Goal: Transaction & Acquisition: Purchase product/service

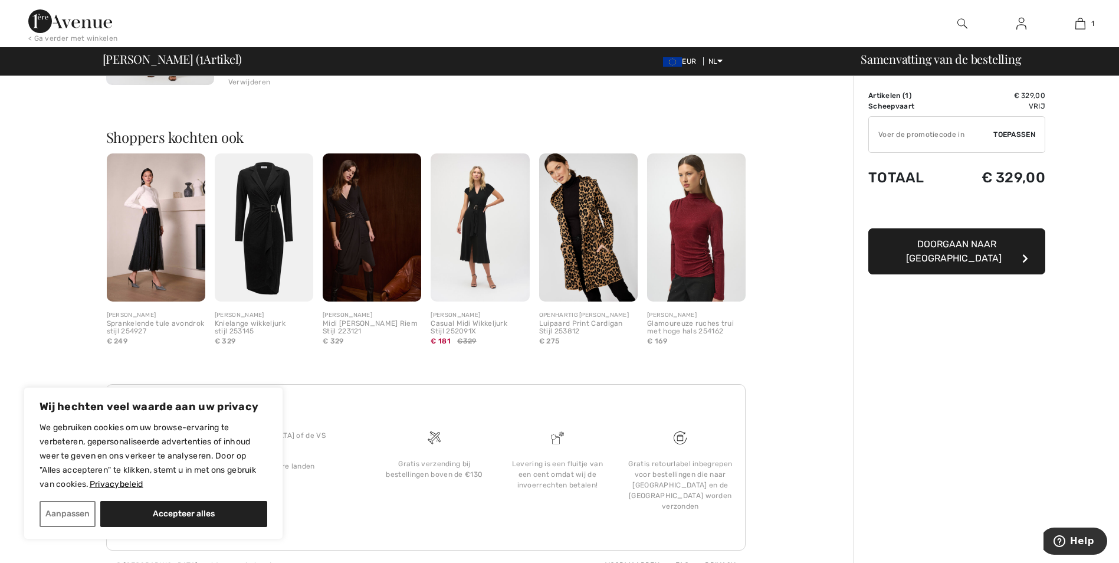
scroll to position [257, 0]
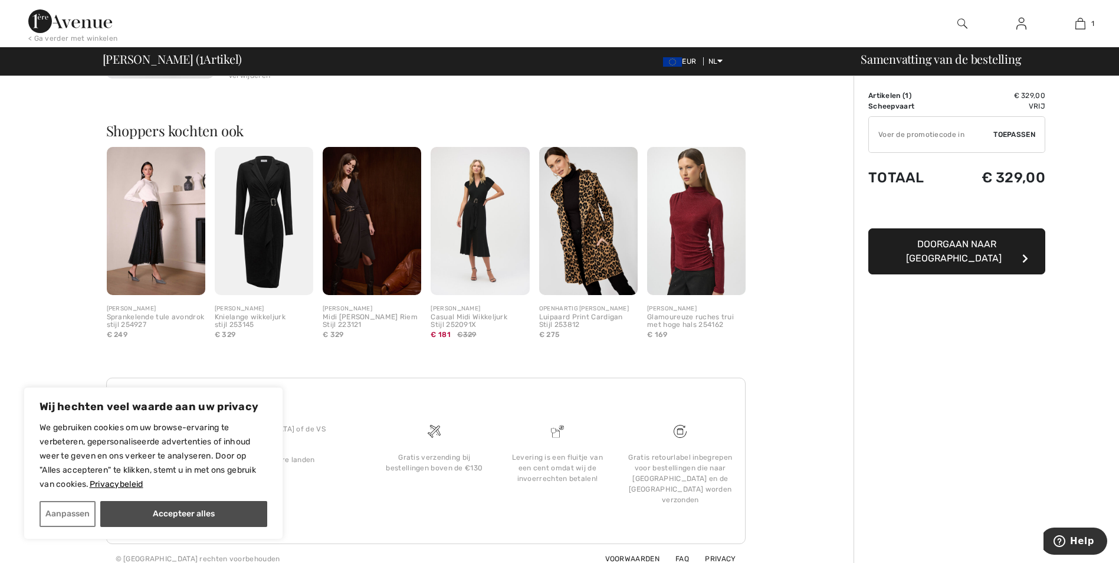
click at [226, 516] on button "Accepteer alles" at bounding box center [183, 514] width 167 height 26
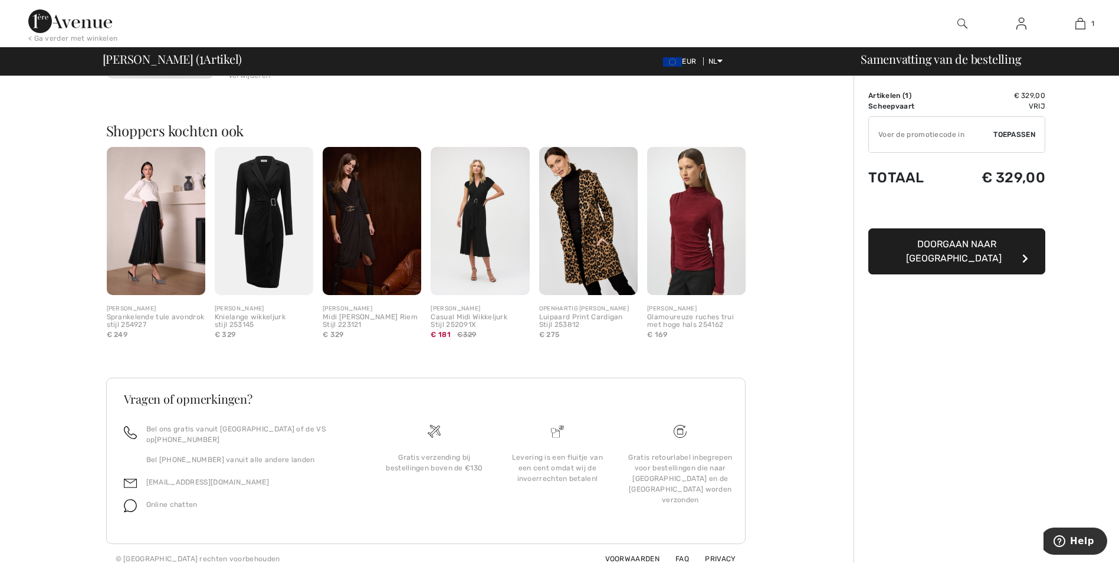
checkbox input "true"
click at [920, 235] on button "Doorgaan naar [GEOGRAPHIC_DATA]" at bounding box center [957, 251] width 177 height 46
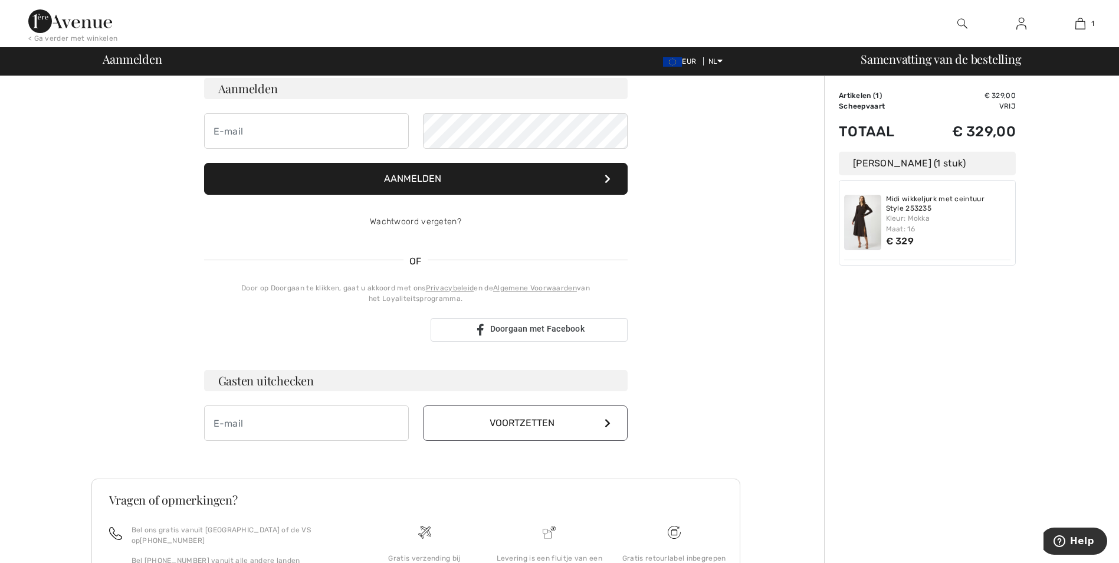
scroll to position [118, 0]
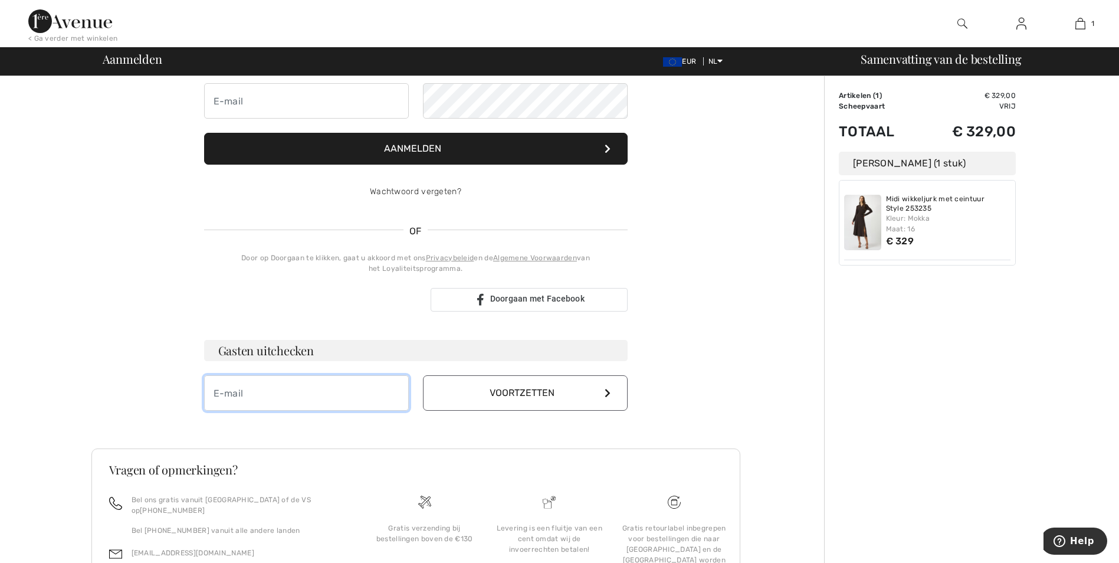
click at [286, 408] on input "email" at bounding box center [306, 392] width 205 height 35
type input "[EMAIL_ADDRESS][DOMAIN_NAME]"
click at [502, 378] on button "Voortzetten" at bounding box center [525, 392] width 205 height 35
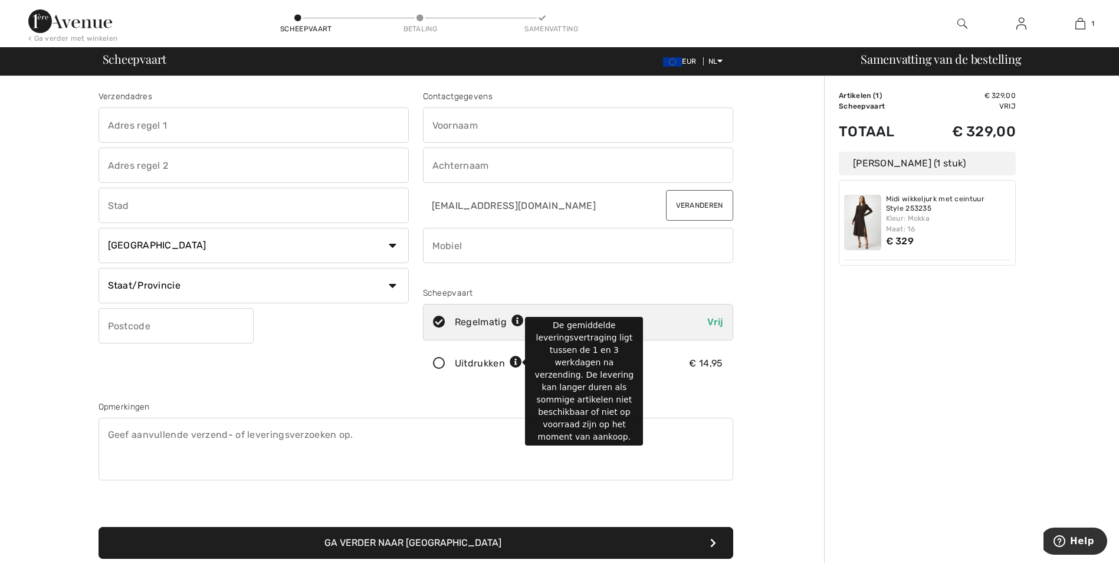
click at [516, 358] on icon at bounding box center [516, 362] width 12 height 12
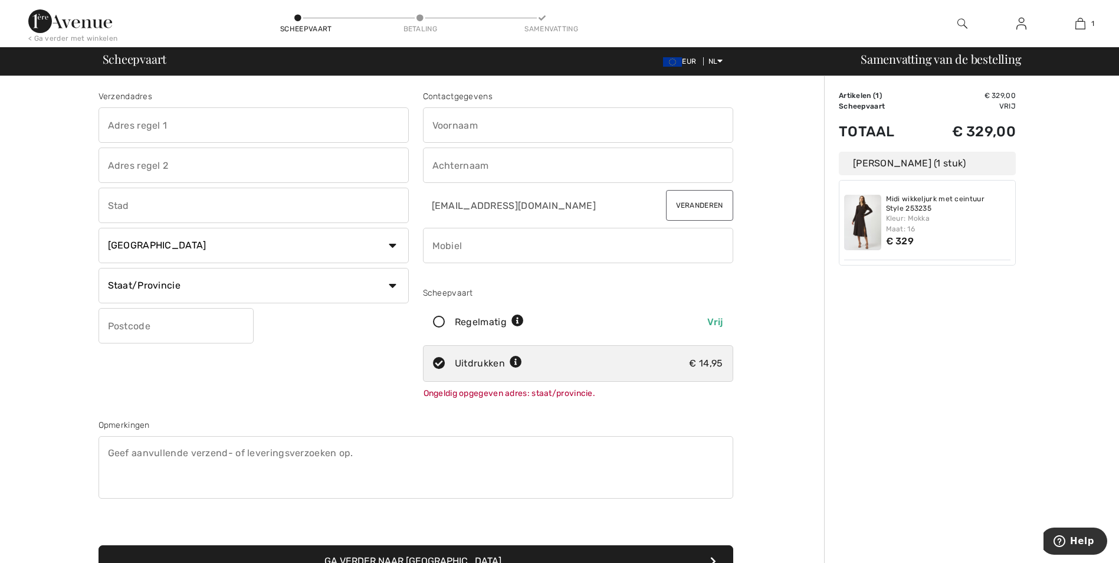
click at [363, 251] on select "Land Canada Verenigde Staten Afghanistan Åland-eilanden Albanië Algerije Amerik…" at bounding box center [254, 245] width 310 height 35
select select "NL"
click at [99, 228] on select "Land Canada Verenigde Staten Afghanistan Åland-eilanden Albanië Algerije Amerik…" at bounding box center [254, 245] width 310 height 35
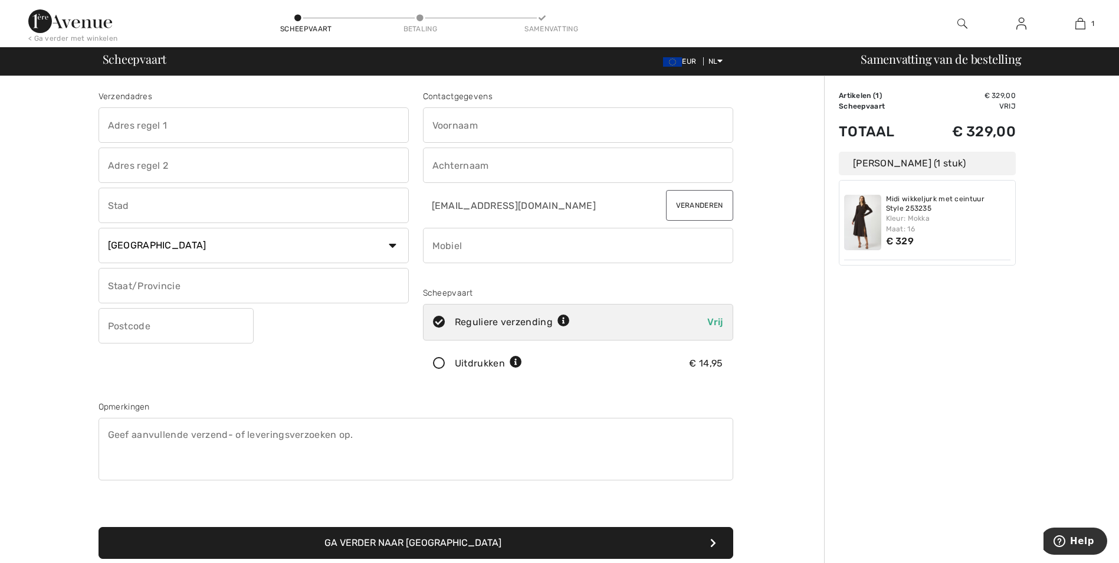
click at [563, 318] on icon at bounding box center [564, 321] width 12 height 12
click at [1067, 533] on button "Help" at bounding box center [1074, 541] width 67 height 27
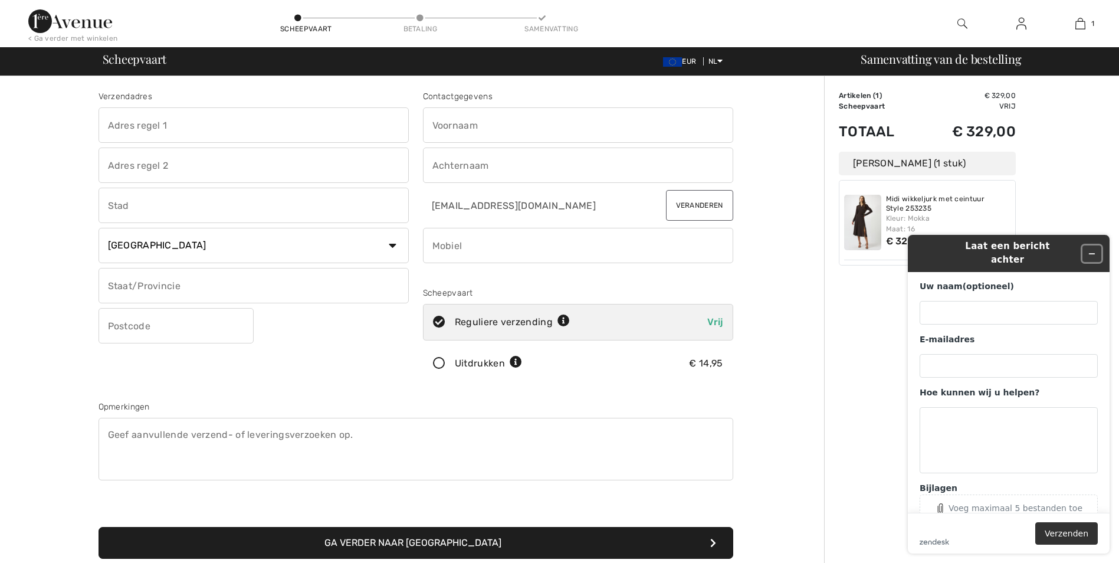
click at [1098, 247] on button "Widget minimaliseren" at bounding box center [1092, 253] width 19 height 17
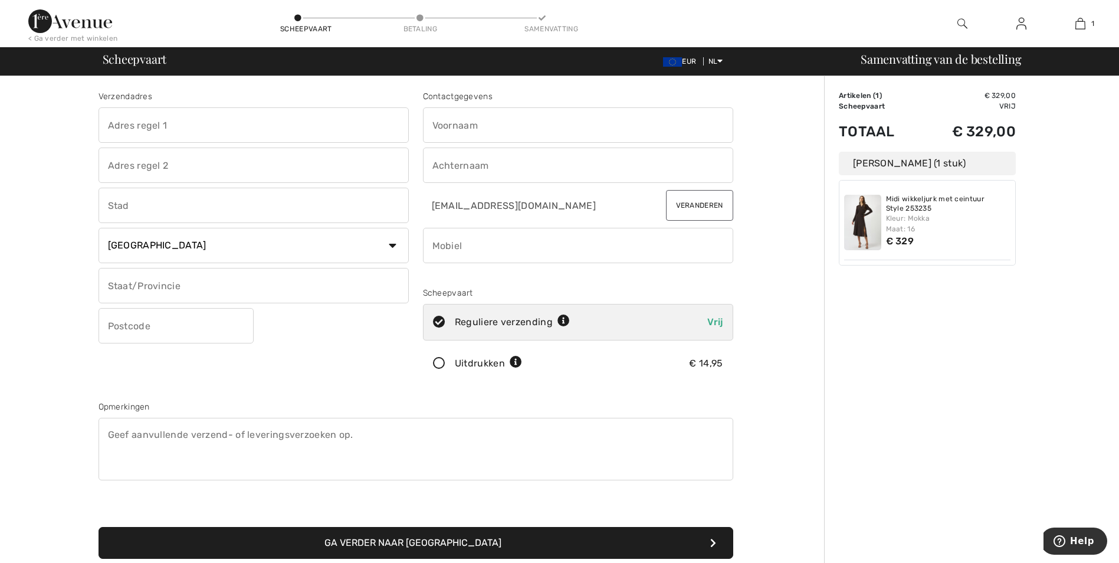
click at [512, 362] on icon at bounding box center [516, 362] width 12 height 12
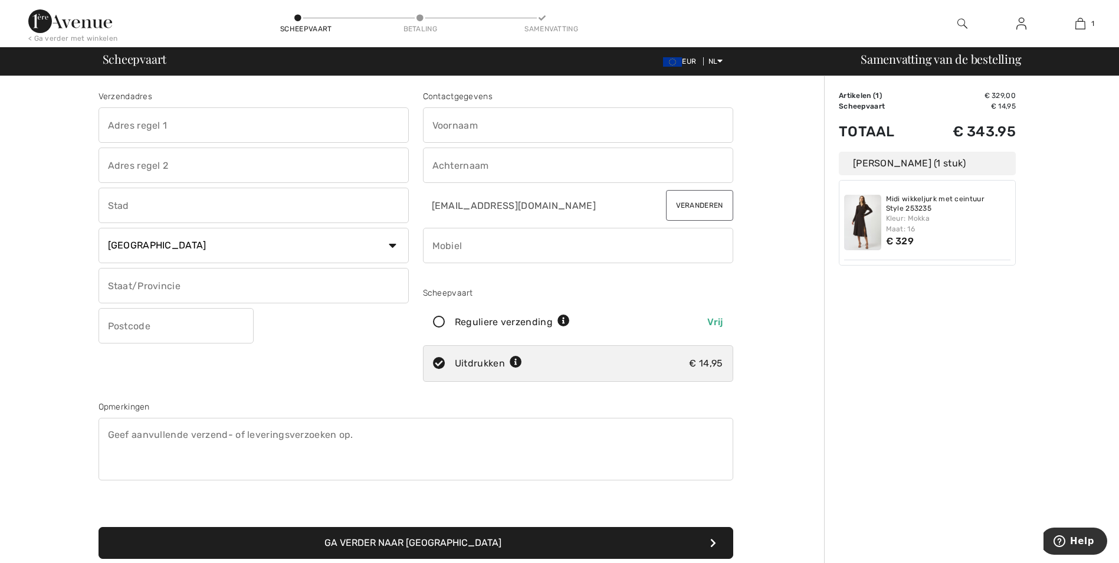
click at [512, 362] on icon at bounding box center [516, 362] width 12 height 12
click at [515, 362] on icon at bounding box center [516, 362] width 12 height 12
click at [520, 323] on font "Reguliere verzending" at bounding box center [504, 321] width 98 height 11
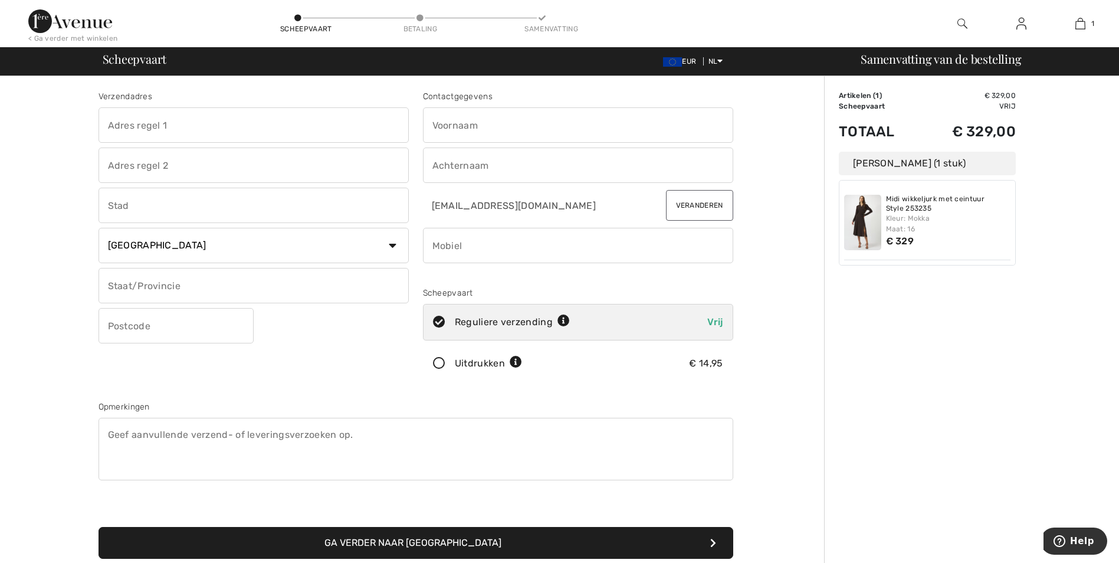
click at [515, 365] on icon at bounding box center [516, 362] width 12 height 12
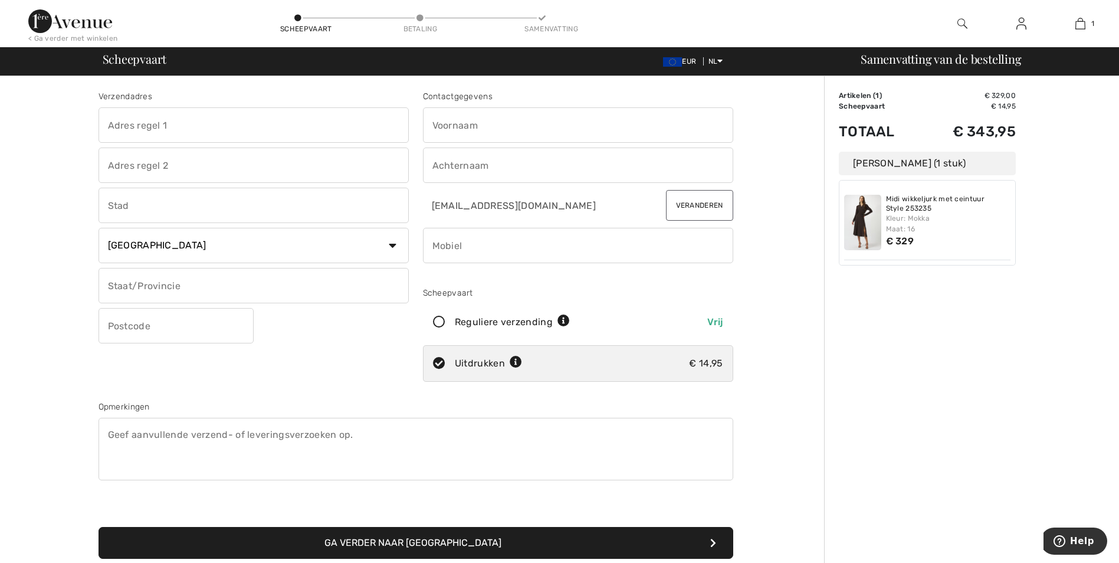
click at [515, 327] on font "Reguliere verzending" at bounding box center [504, 321] width 98 height 11
radio input "true"
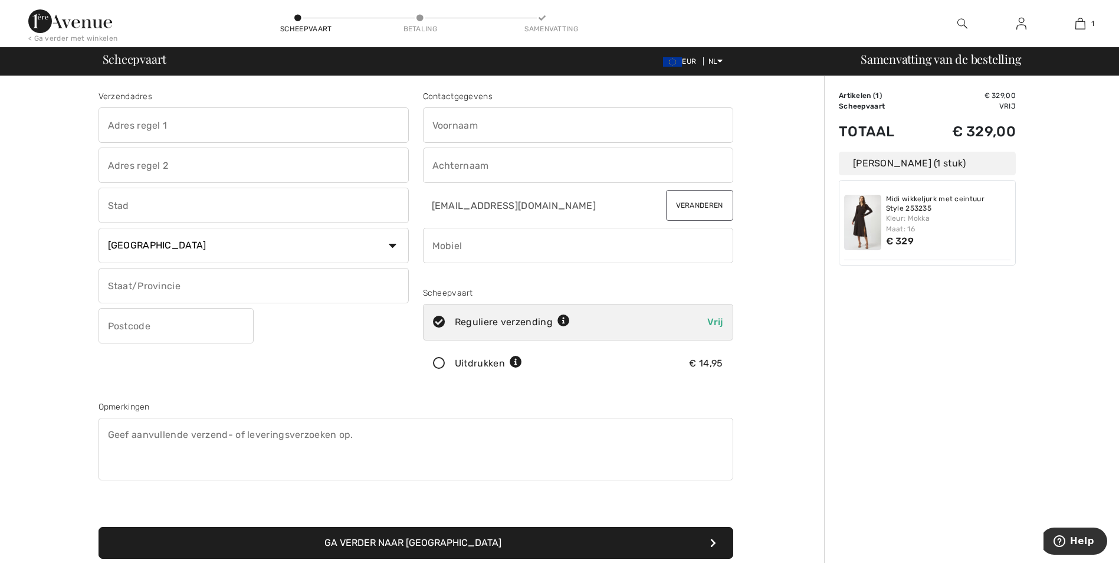
click at [856, 196] on img at bounding box center [862, 222] width 37 height 55
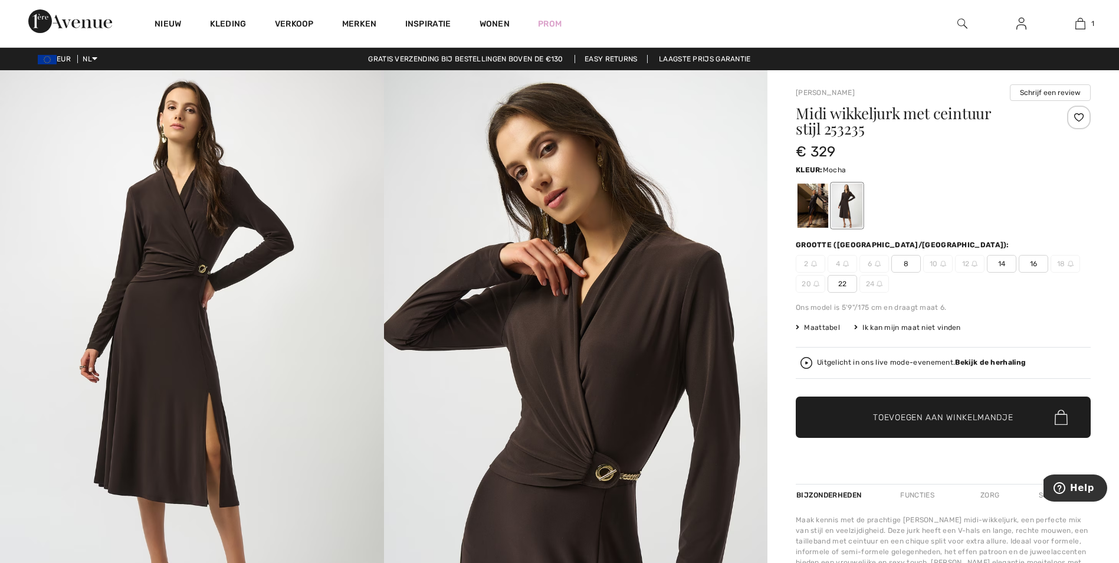
click at [834, 326] on font "Maattabel" at bounding box center [822, 327] width 36 height 8
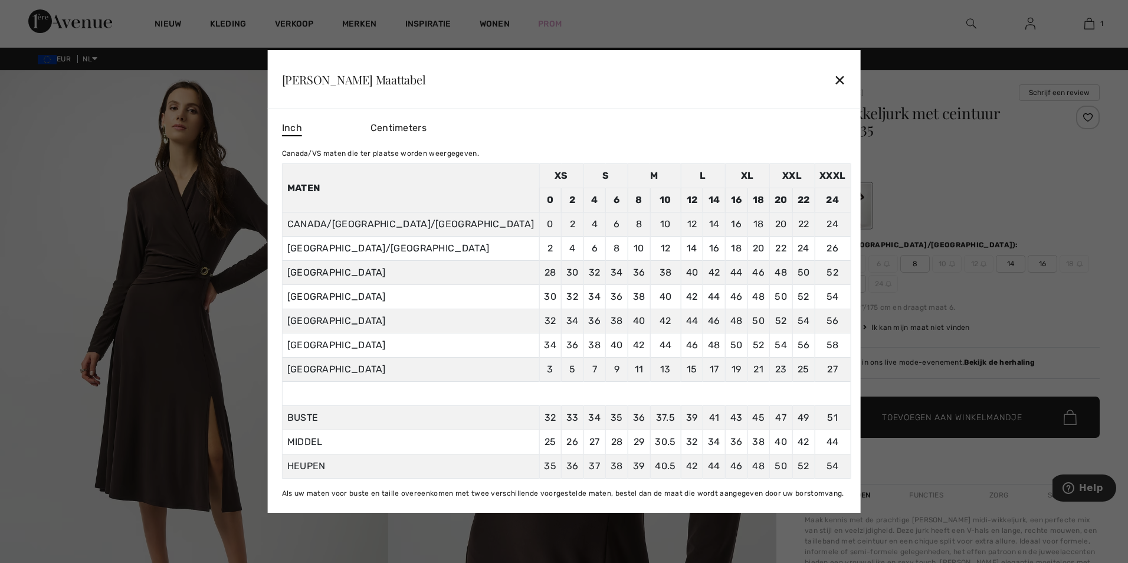
click at [936, 218] on div at bounding box center [564, 281] width 1128 height 563
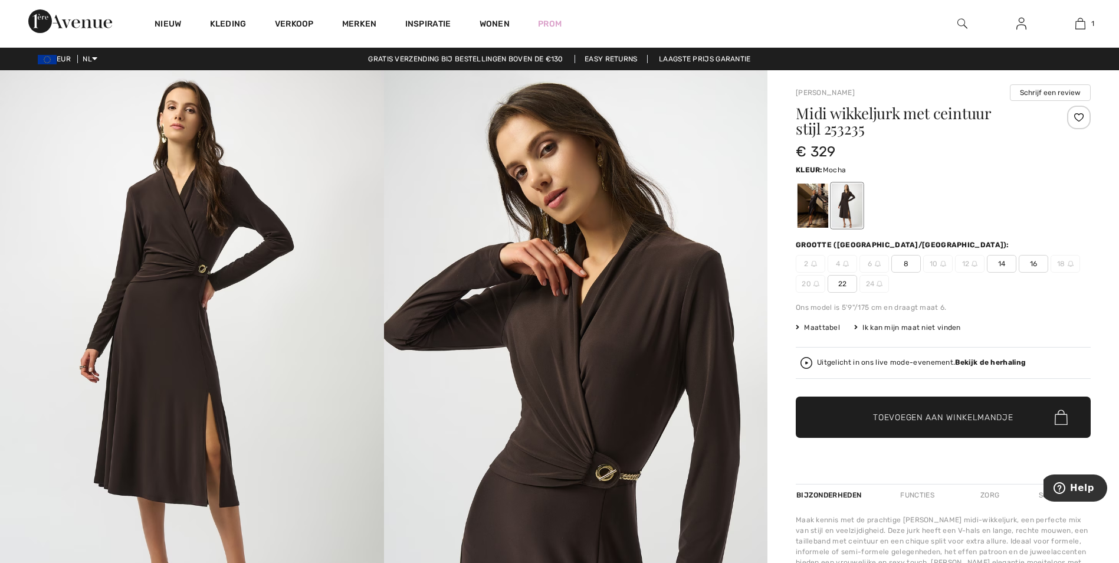
click at [849, 279] on span "22" at bounding box center [843, 284] width 30 height 18
click at [912, 420] on span "Toevoegen aan winkelmandje" at bounding box center [943, 417] width 140 height 12
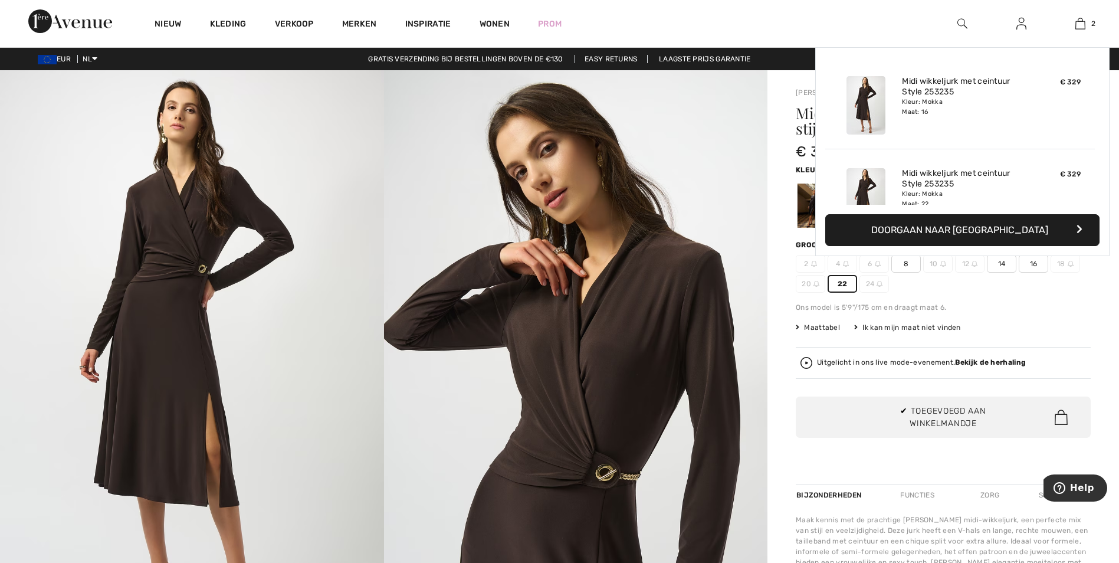
scroll to position [37, 0]
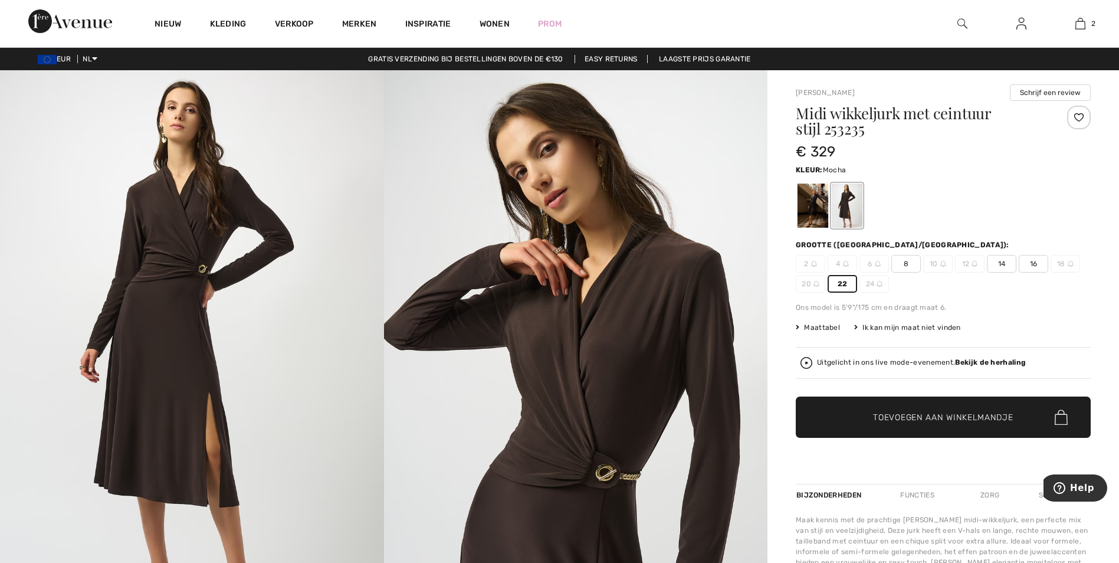
click at [824, 326] on font "Maattabel" at bounding box center [822, 327] width 36 height 8
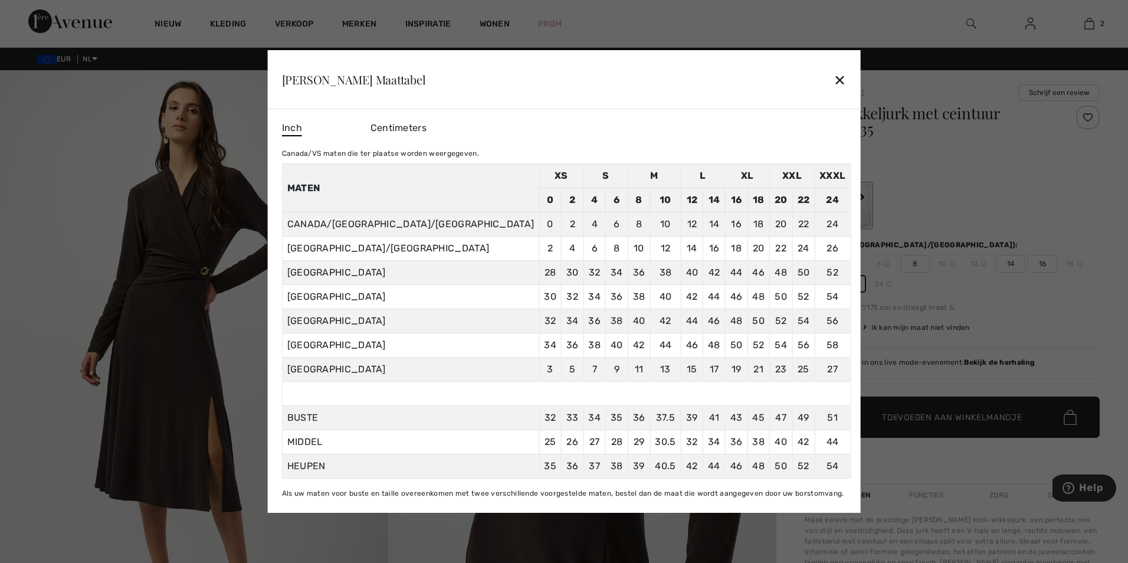
click at [1039, 204] on div at bounding box center [564, 281] width 1128 height 563
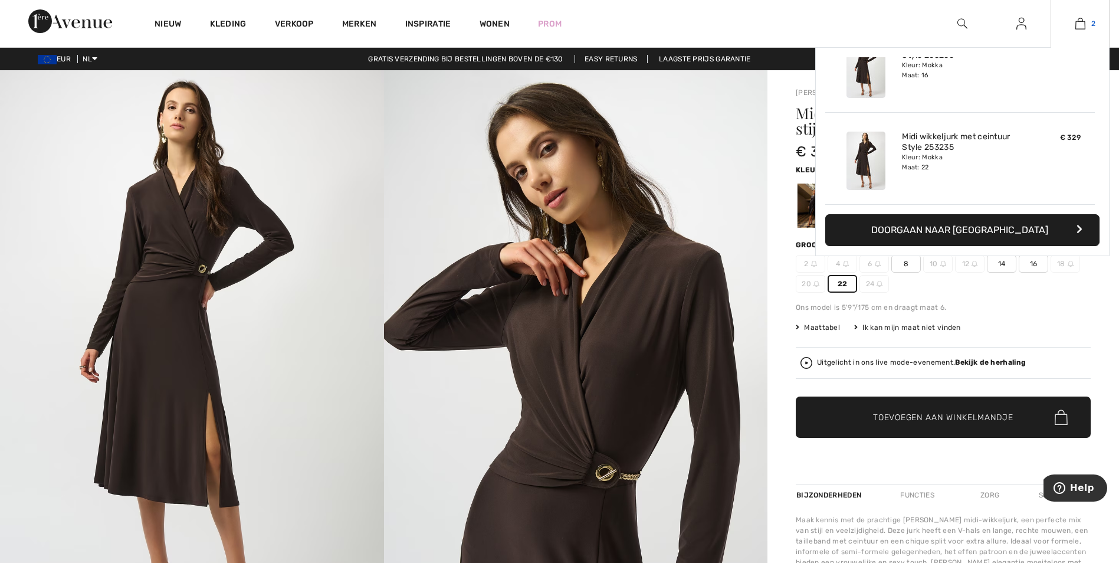
click at [1082, 21] on img at bounding box center [1081, 24] width 10 height 14
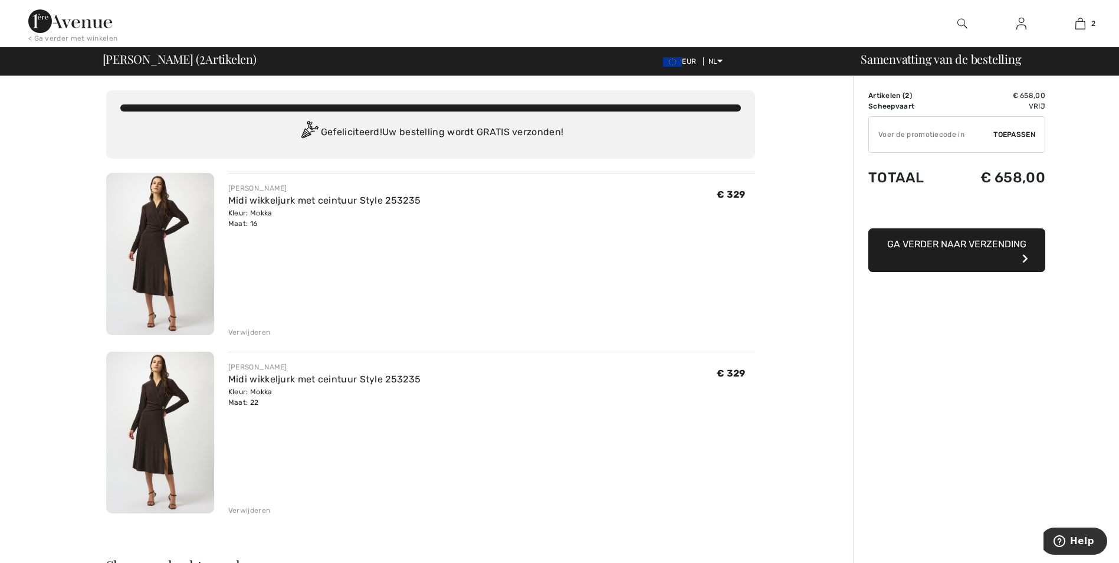
click at [250, 333] on div "Verwijderen" at bounding box center [249, 332] width 42 height 11
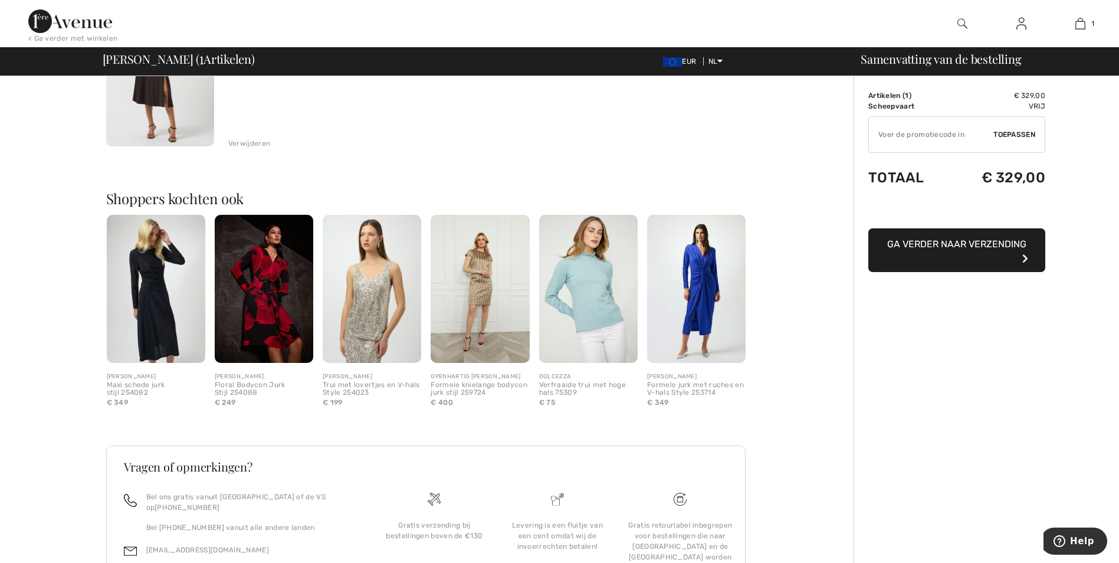
scroll to position [236, 0]
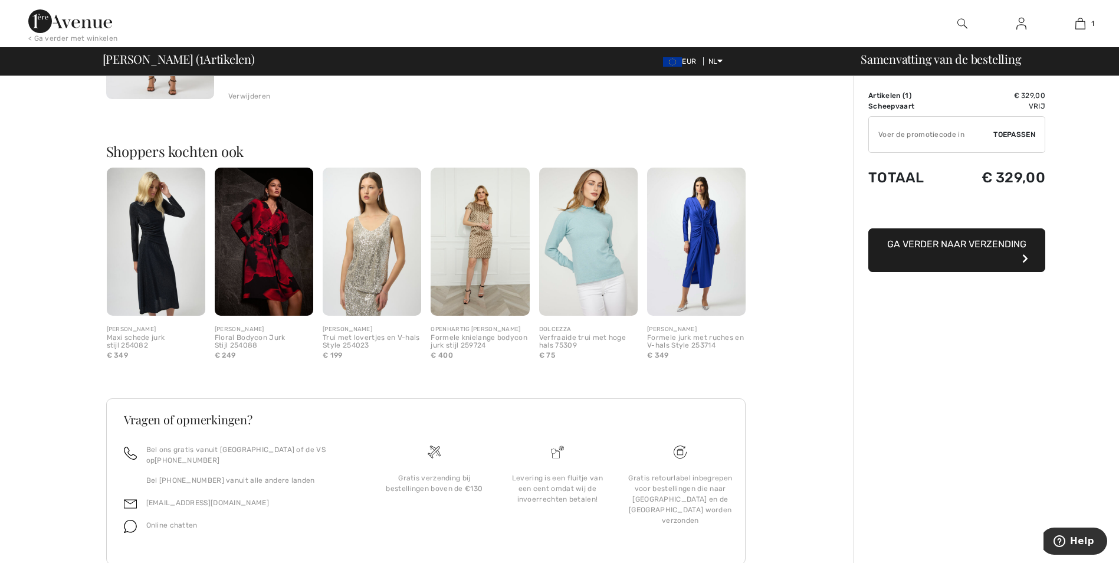
click at [171, 521] on span "Online chatten" at bounding box center [171, 525] width 51 height 8
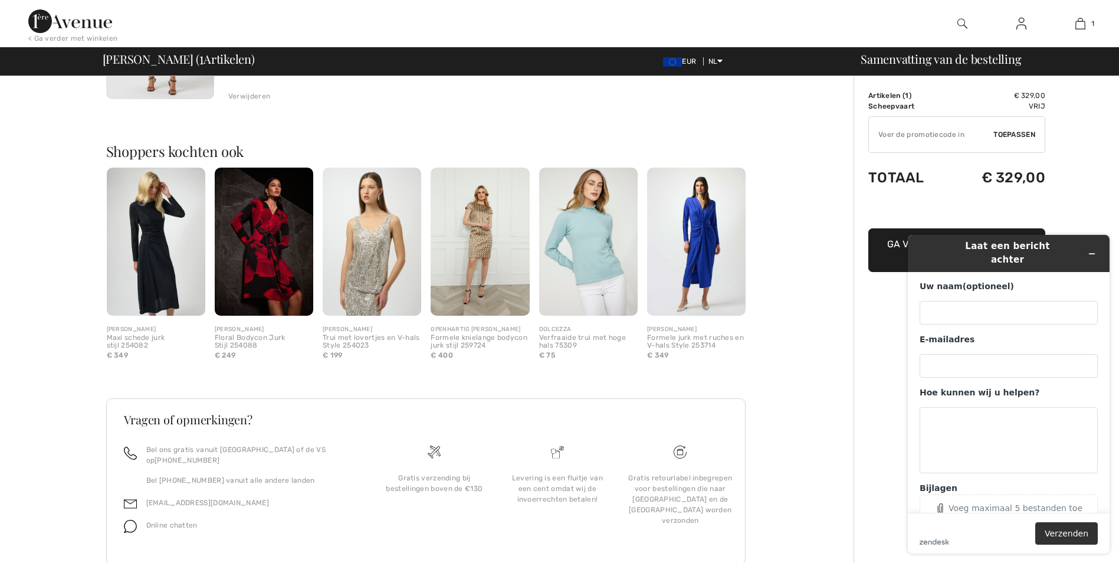
click at [816, 255] on div "You are only € 0.00 away from FREE SHIPPING! Continue Shopping > Gefeliciteerd!…" at bounding box center [430, 217] width 847 height 754
click at [1096, 250] on icon "Widget minimaliseren" at bounding box center [1092, 254] width 8 height 8
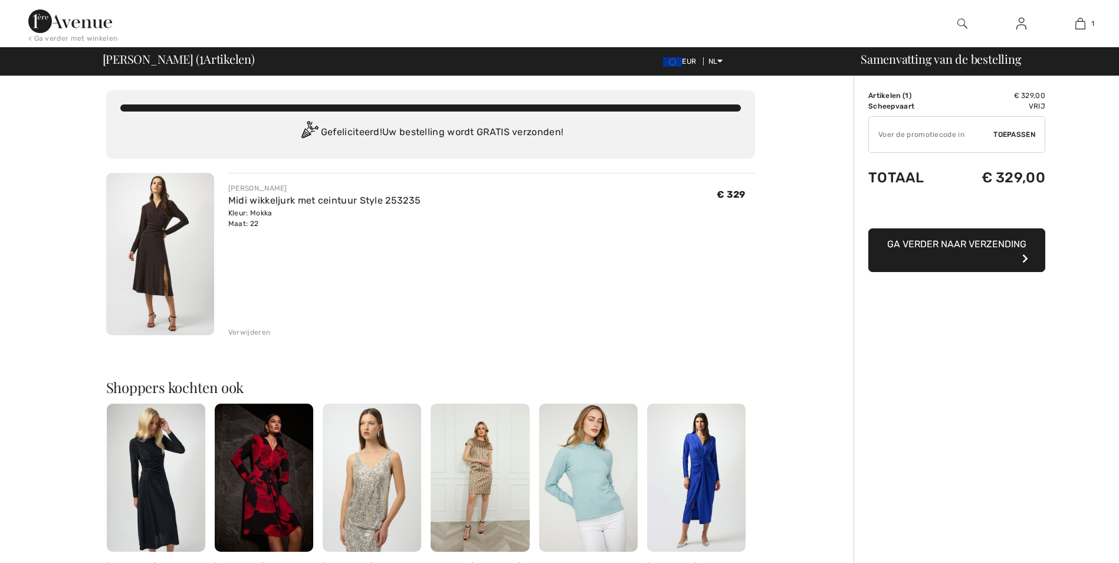
click at [952, 258] on button "Ga verder naar verzending" at bounding box center [957, 250] width 177 height 44
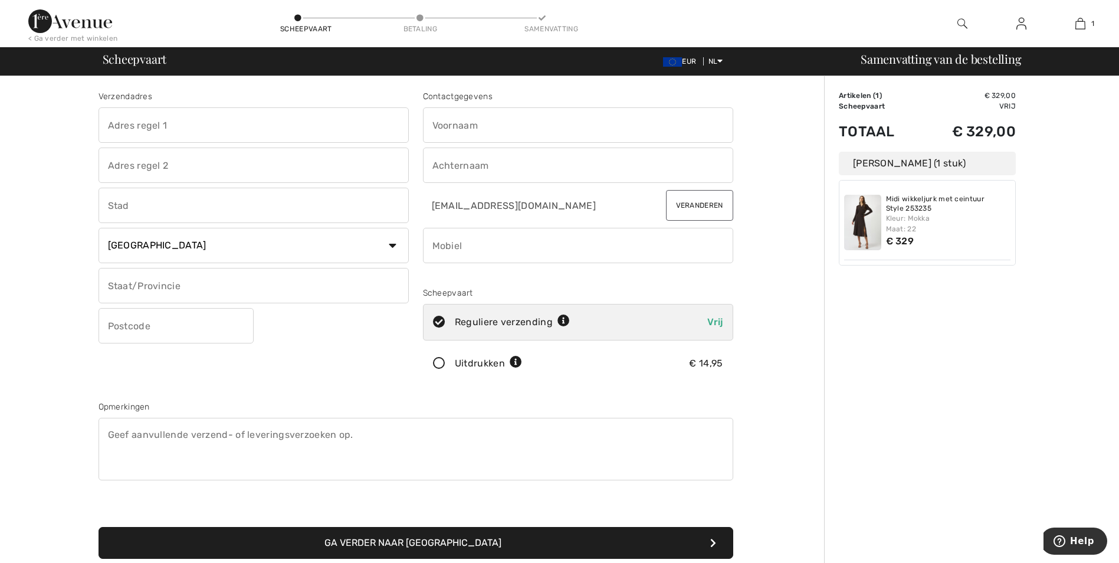
click at [272, 130] on input "text" at bounding box center [254, 124] width 310 height 35
type input "[GEOGRAPHIC_DATA]"
type input "8"
type input "Kootwijkebroek"
type input "3774LK"
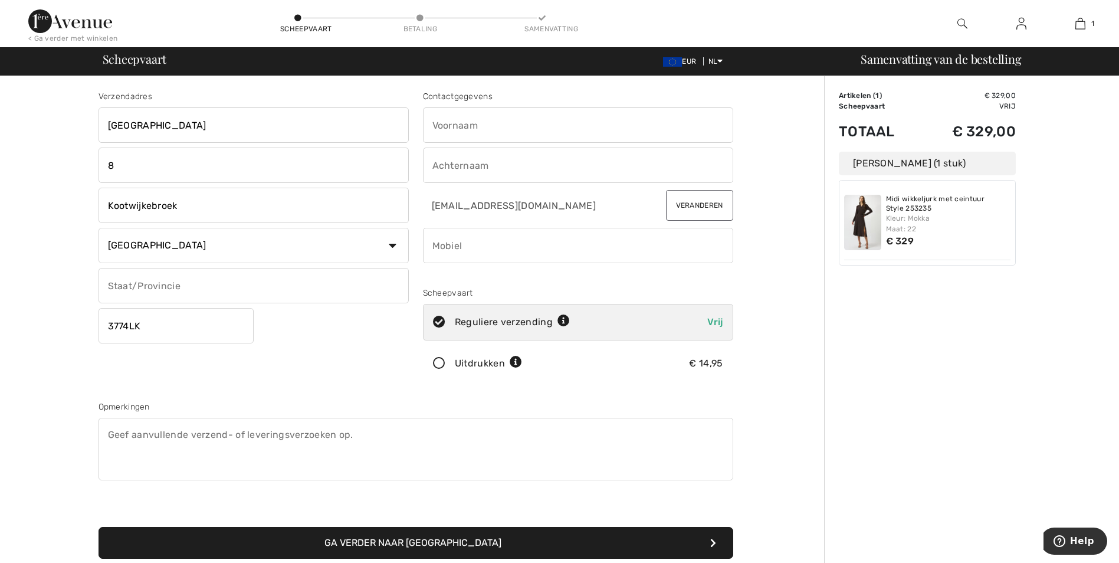
type input "[PERSON_NAME]"
type input "Ploeg"
type input "0615882969"
click at [230, 287] on input "text" at bounding box center [254, 285] width 310 height 35
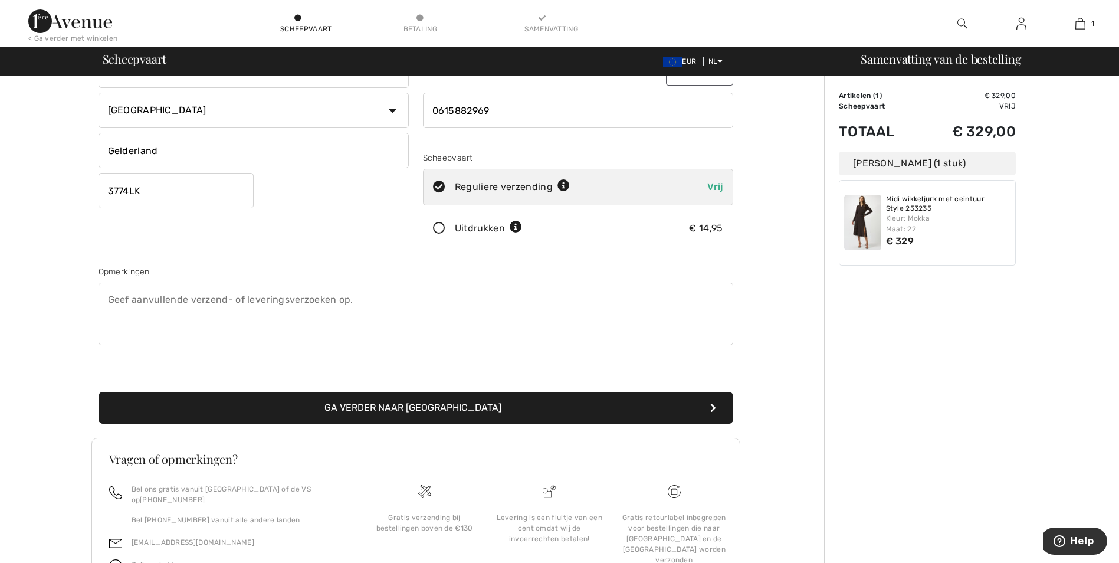
scroll to position [177, 0]
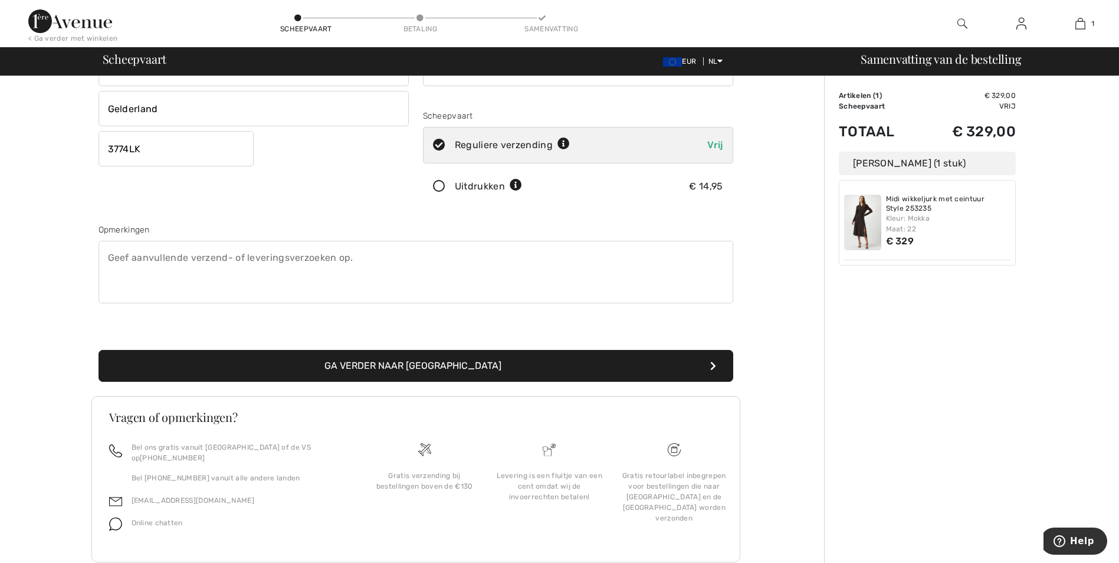
type input "Gelderland"
click at [494, 369] on button "Ga verder naar [GEOGRAPHIC_DATA]" at bounding box center [416, 366] width 635 height 32
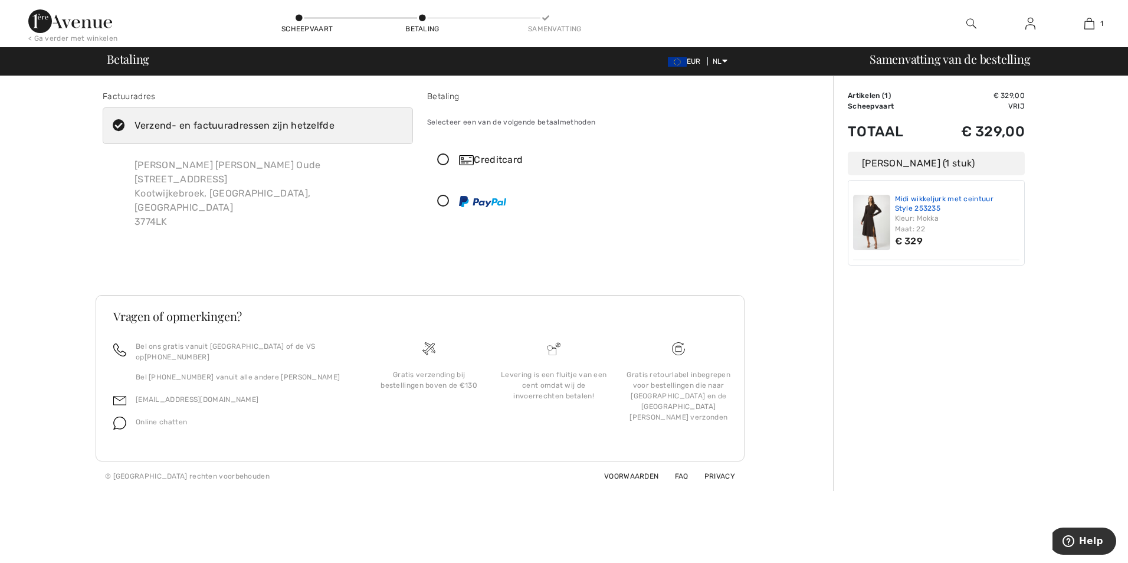
click at [902, 197] on link "Midi wikkeljurk met ceintuur Style 253235" at bounding box center [957, 204] width 125 height 18
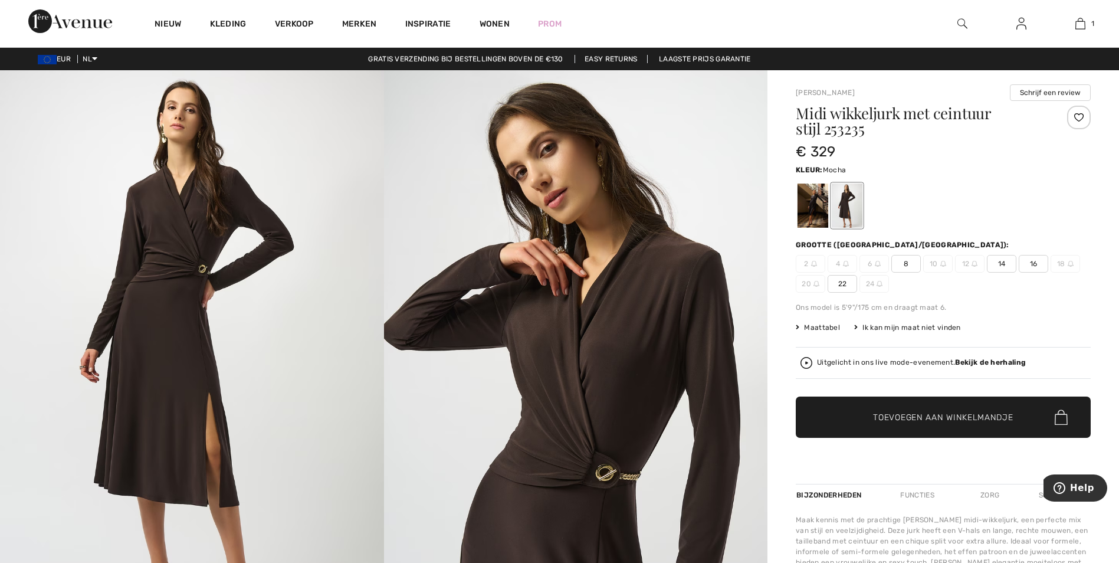
click at [844, 281] on span "22" at bounding box center [843, 284] width 30 height 18
click at [893, 414] on span "Toevoegen aan winkelmandje" at bounding box center [943, 417] width 140 height 12
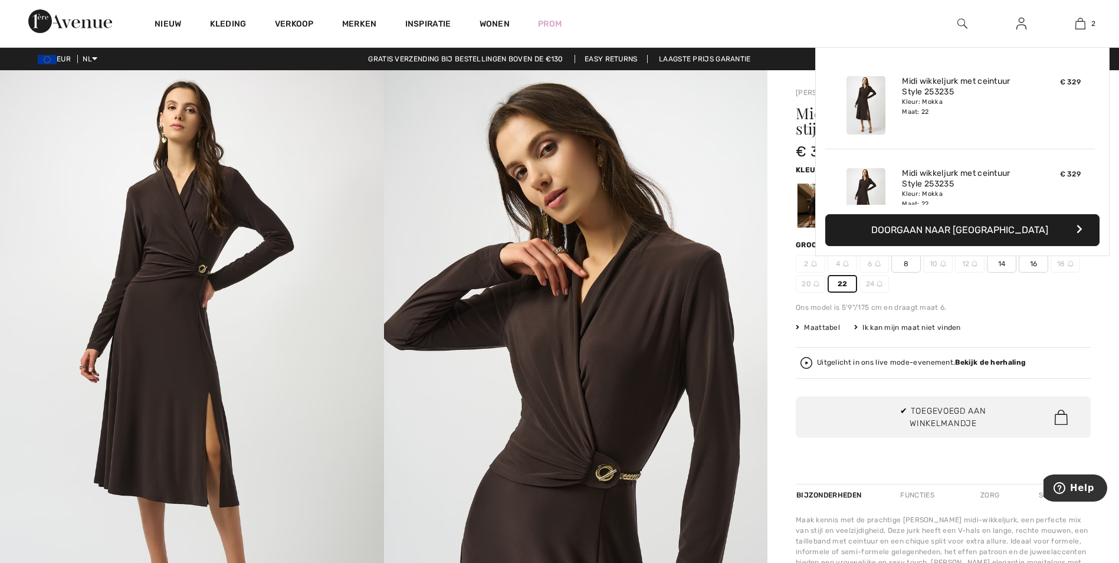
scroll to position [37, 0]
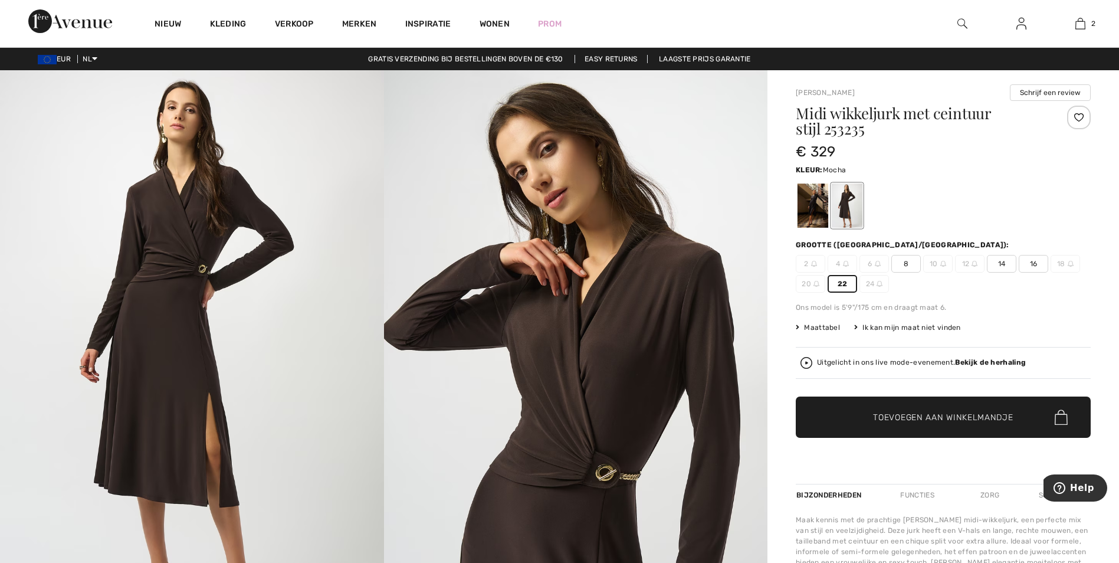
click at [966, 270] on span "12" at bounding box center [970, 264] width 30 height 18
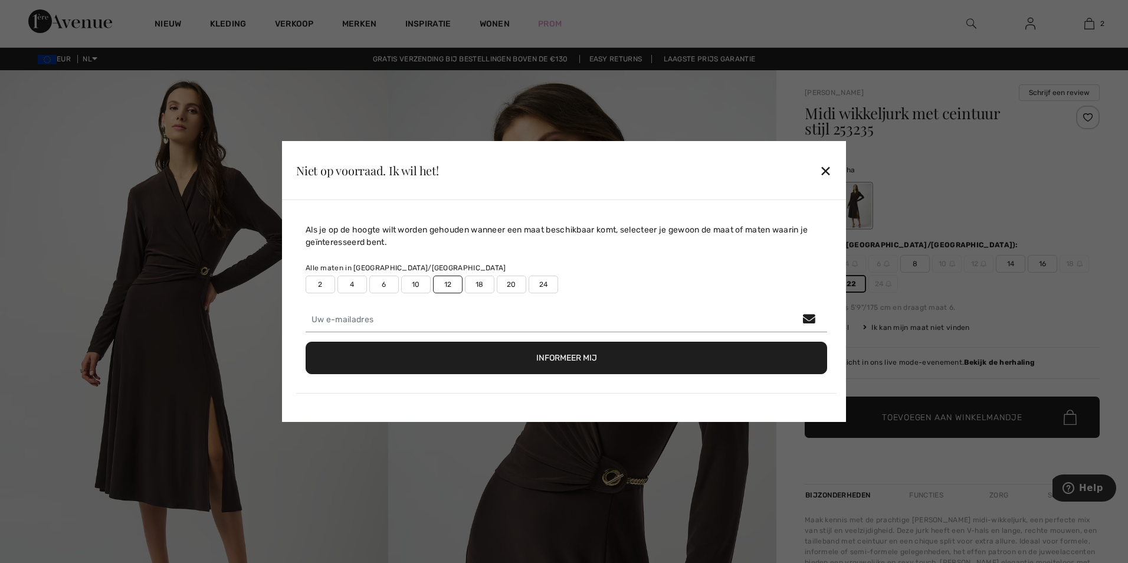
click at [821, 166] on div "✕" at bounding box center [826, 170] width 12 height 25
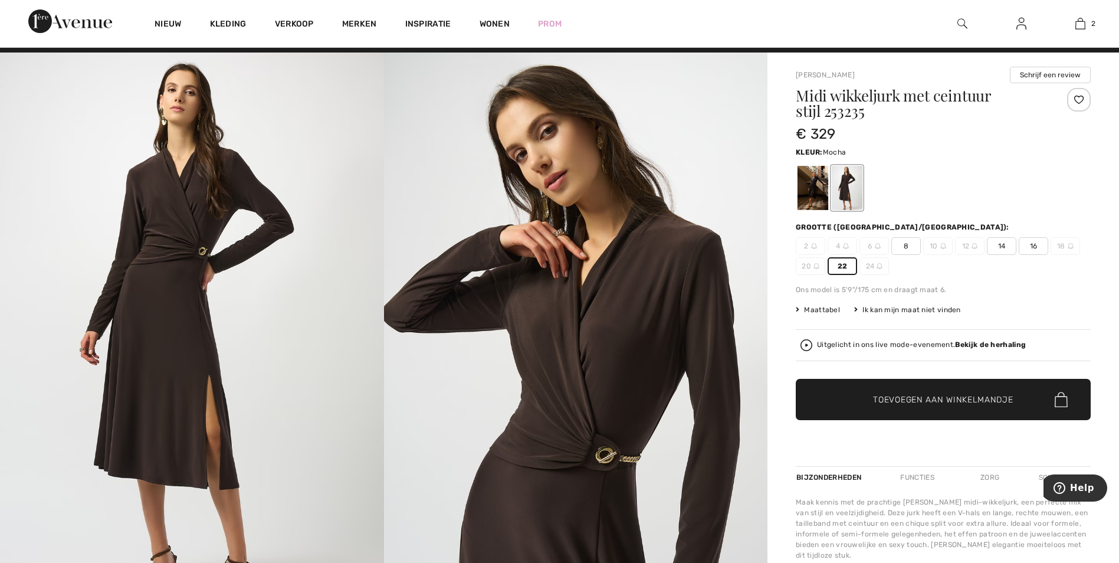
scroll to position [0, 0]
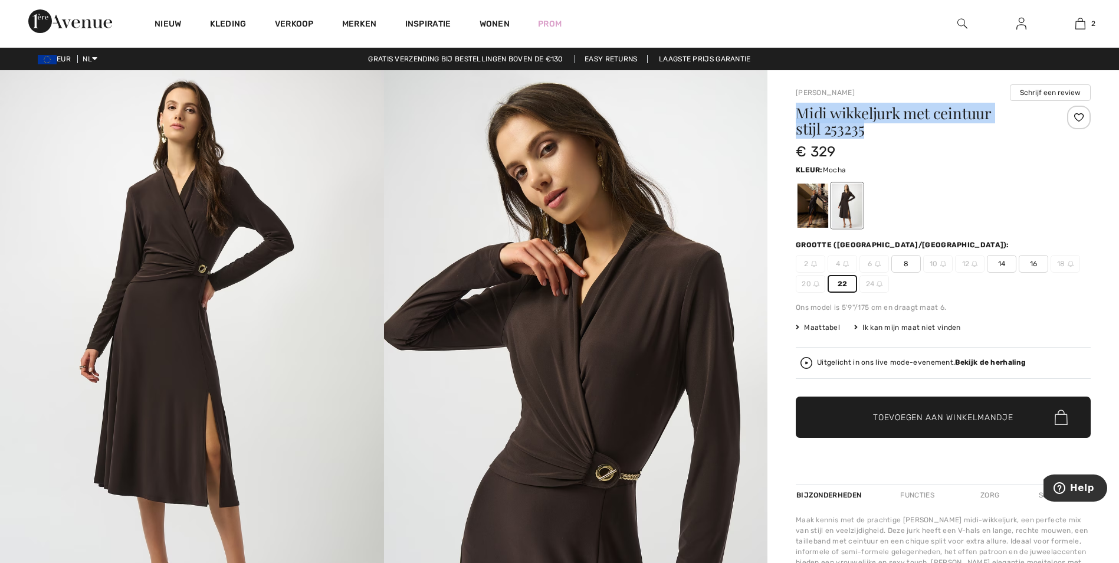
drag, startPoint x: 797, startPoint y: 113, endPoint x: 977, endPoint y: 127, distance: 180.6
click at [977, 127] on h1 "Midi wikkeljurk met ceintuur stijl 253235" at bounding box center [919, 121] width 246 height 31
copy h1 "Midi wikkeljurk met ceintuur stijl 253235"
